Goal: Find specific page/section: Find specific page/section

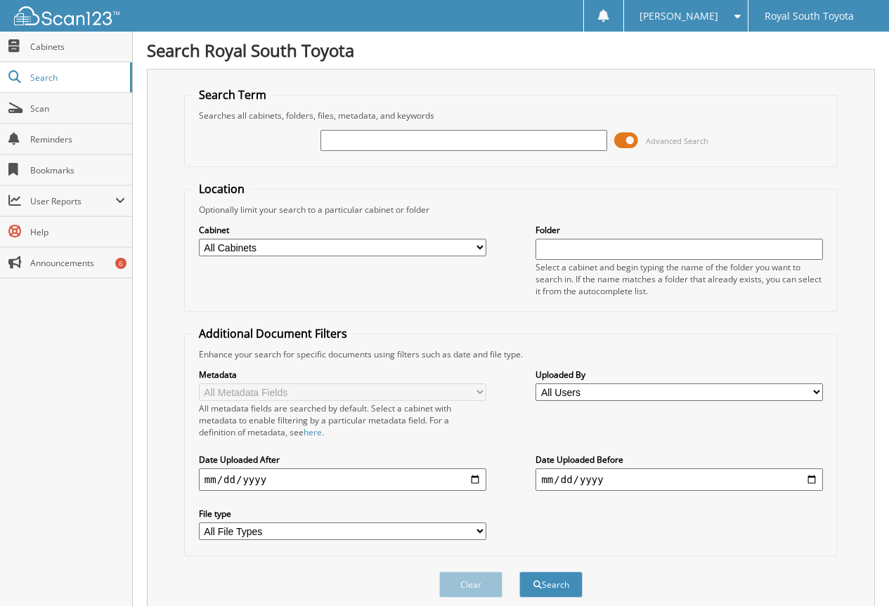
click at [464, 140] on input "text" at bounding box center [463, 140] width 287 height 21
type input "6075787"
click at [519, 572] on button "Search" at bounding box center [550, 585] width 63 height 26
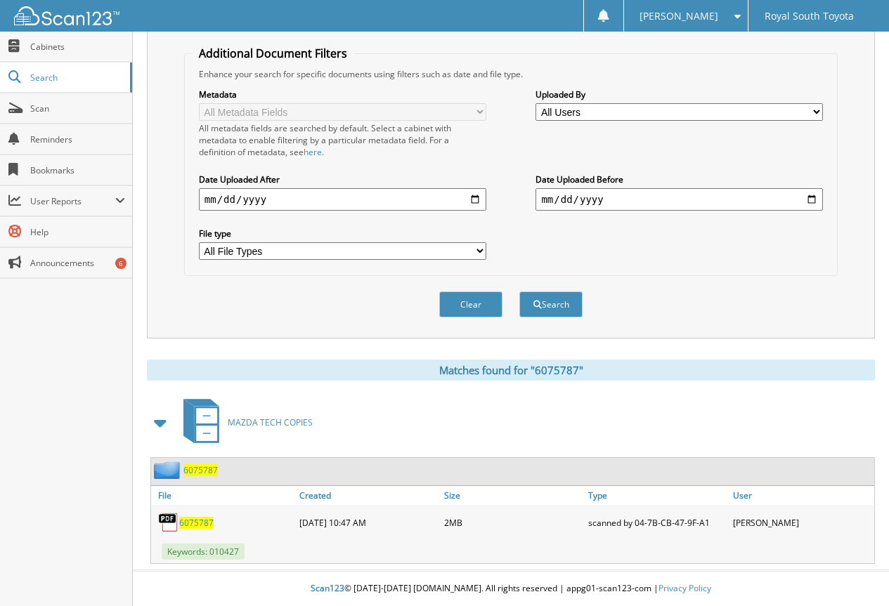
click at [192, 525] on span "6075787" at bounding box center [196, 523] width 34 height 12
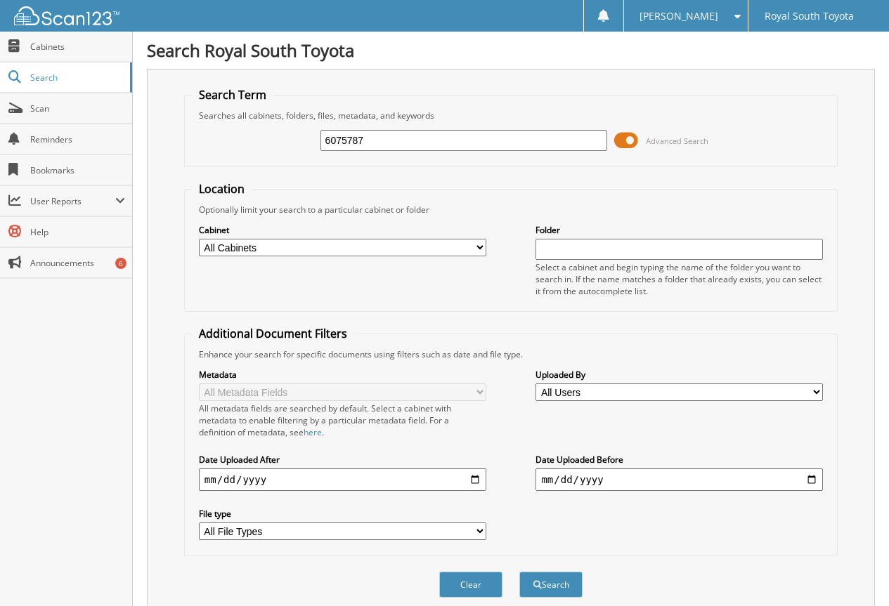
click at [359, 137] on input "6075787" at bounding box center [463, 140] width 287 height 21
paste input "6075559"
type input "6075559"
click at [519, 572] on button "Search" at bounding box center [550, 585] width 63 height 26
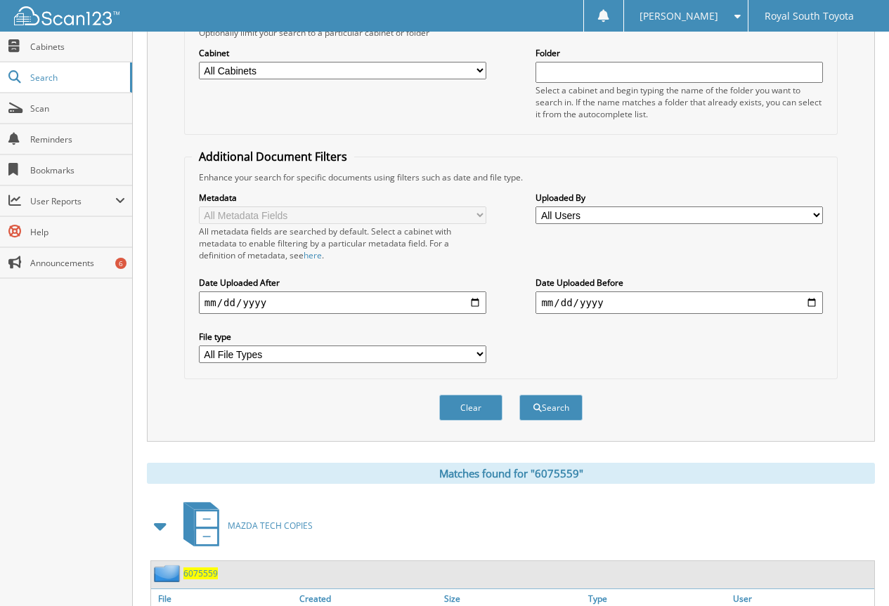
scroll to position [281, 0]
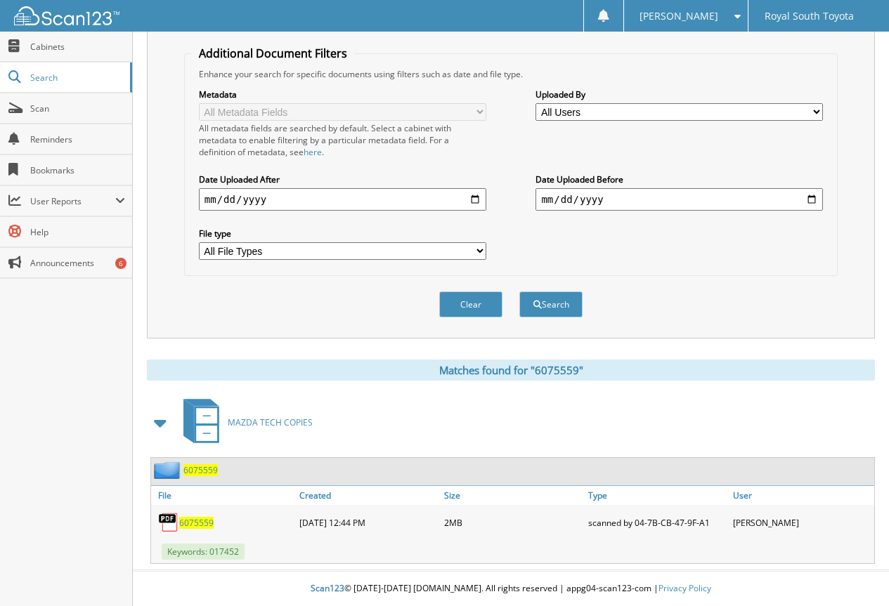
click at [197, 521] on span "6075559" at bounding box center [196, 523] width 34 height 12
